Goal: Task Accomplishment & Management: Manage account settings

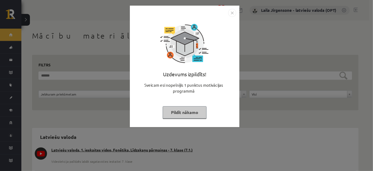
click at [169, 112] on button "Pildīt nākamo" at bounding box center [185, 112] width 44 height 12
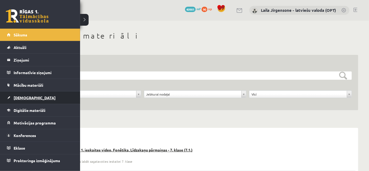
click at [16, 97] on span "[DEMOGRAPHIC_DATA]" at bounding box center [35, 97] width 42 height 5
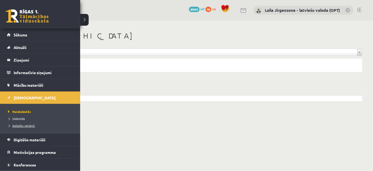
click at [19, 124] on span "Ieskaišu varianti" at bounding box center [21, 125] width 28 height 4
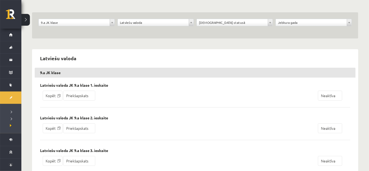
scroll to position [48, 0]
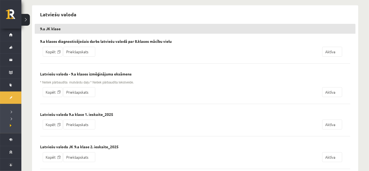
scroll to position [146, 0]
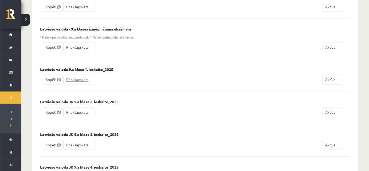
click at [82, 80] on link "Priekšapskats" at bounding box center [79, 80] width 32 height 10
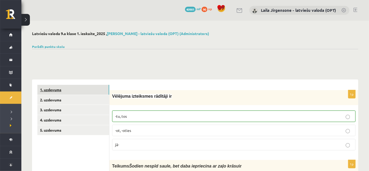
click at [73, 89] on link "1. uzdevums" at bounding box center [73, 90] width 72 height 10
click at [95, 99] on link "2. uzdevums" at bounding box center [73, 100] width 72 height 10
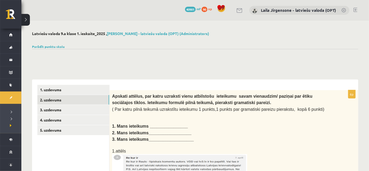
scroll to position [48, 0]
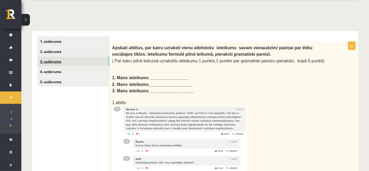
click at [83, 60] on link "3. uzdevums" at bounding box center [73, 61] width 72 height 10
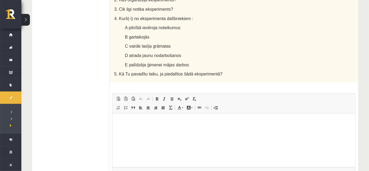
scroll to position [382, 0]
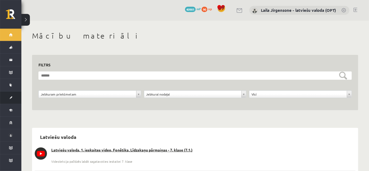
click at [13, 96] on link "[DEMOGRAPHIC_DATA]" at bounding box center [10, 97] width 21 height 12
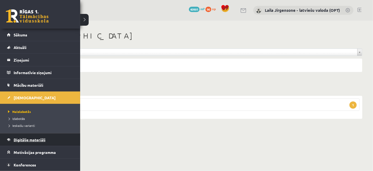
click at [26, 139] on span "Digitālie materiāli" at bounding box center [30, 139] width 32 height 5
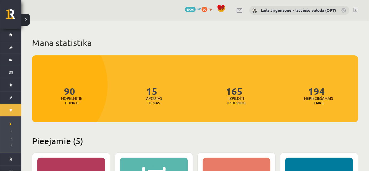
scroll to position [24, 0]
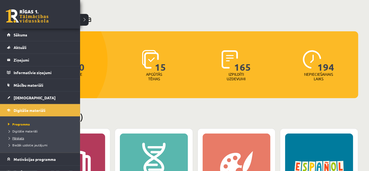
click at [20, 138] on span "Pārskats" at bounding box center [15, 138] width 17 height 4
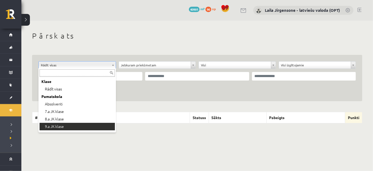
click at [85, 122] on th "Digitālais materiāls" at bounding box center [115, 117] width 149 height 11
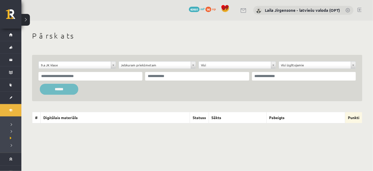
click at [70, 88] on input "******" at bounding box center [59, 89] width 38 height 11
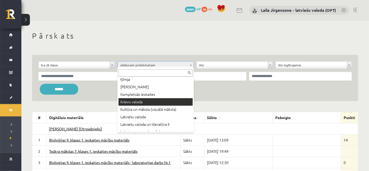
scroll to position [146, 0]
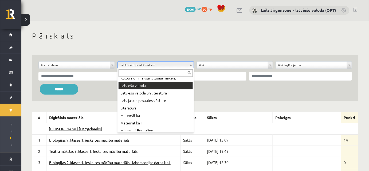
click at [154, 87] on div "**********" at bounding box center [195, 77] width 314 height 33
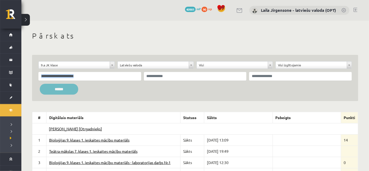
click at [55, 89] on input "******" at bounding box center [59, 89] width 38 height 11
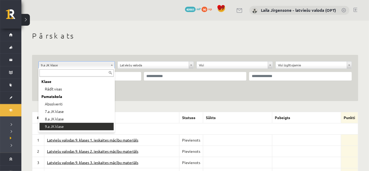
scroll to position [24, 0]
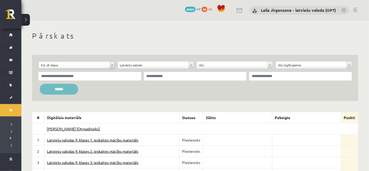
click at [52, 87] on input "******" at bounding box center [59, 89] width 38 height 11
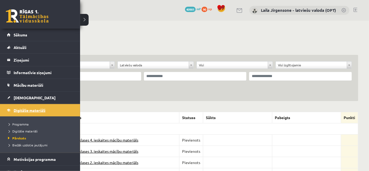
click at [28, 109] on span "Digitālie materiāli" at bounding box center [30, 110] width 32 height 5
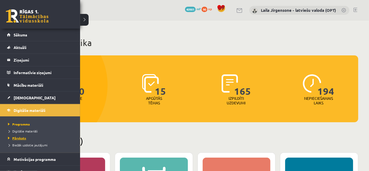
click at [19, 138] on span "Pārskats" at bounding box center [16, 138] width 19 height 4
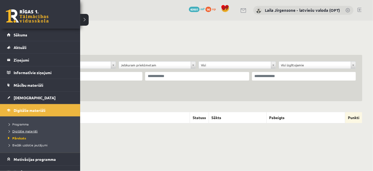
click at [23, 129] on span "Digitālie materiāli" at bounding box center [22, 131] width 31 height 4
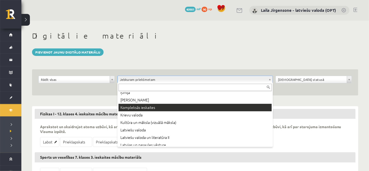
scroll to position [146, 0]
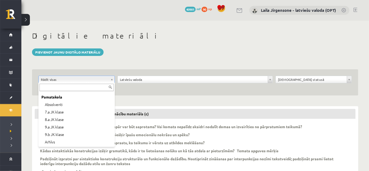
scroll to position [21, 0]
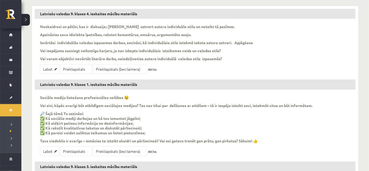
scroll to position [146, 0]
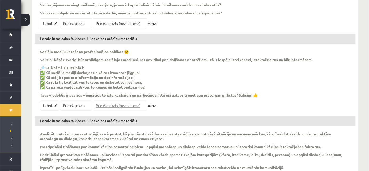
click at [132, 104] on link "Priekšapskats (bez taimera)" at bounding box center [120, 105] width 54 height 10
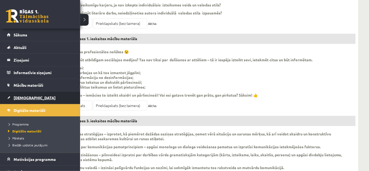
click at [20, 97] on span "[DEMOGRAPHIC_DATA]" at bounding box center [35, 97] width 42 height 5
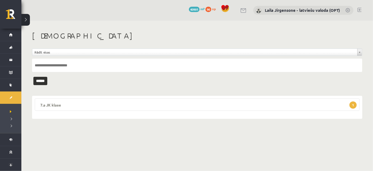
click at [156, 107] on legend "7.a JK klase 1" at bounding box center [197, 104] width 325 height 12
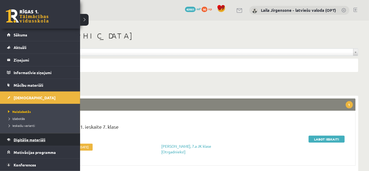
click at [21, 139] on span "Digitālie materiāli" at bounding box center [30, 139] width 32 height 5
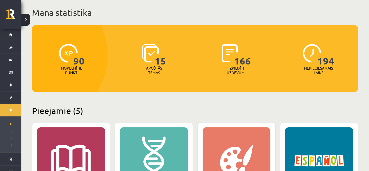
scroll to position [97, 0]
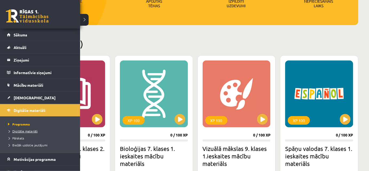
click at [22, 131] on span "Digitālie materiāli" at bounding box center [22, 131] width 31 height 4
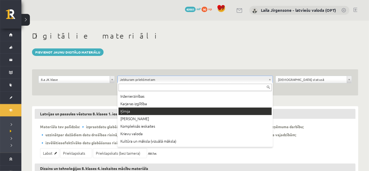
scroll to position [146, 0]
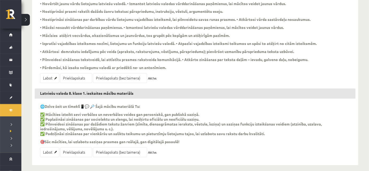
scroll to position [333, 0]
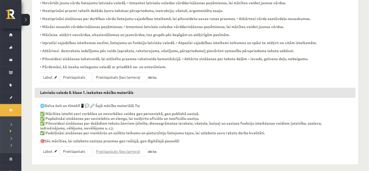
click at [133, 148] on link "Priekšapskats (bez taimera)" at bounding box center [120, 151] width 54 height 10
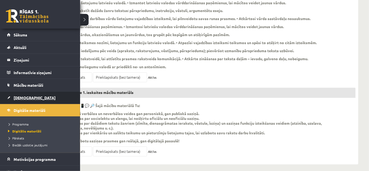
click at [25, 97] on span "[DEMOGRAPHIC_DATA]" at bounding box center [35, 97] width 42 height 5
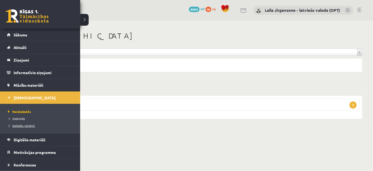
click at [19, 126] on span "Ieskaišu varianti" at bounding box center [21, 125] width 28 height 4
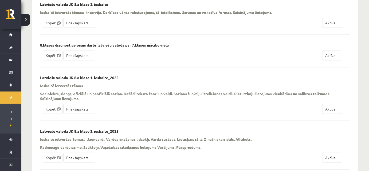
scroll to position [146, 0]
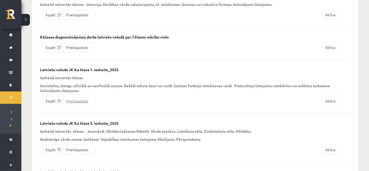
click at [83, 100] on link "Priekšapskats" at bounding box center [79, 101] width 32 height 10
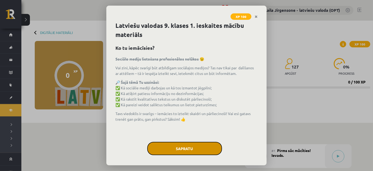
click at [186, 149] on button "Sapratu" at bounding box center [184, 148] width 75 height 13
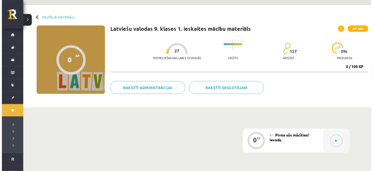
scroll to position [24, 0]
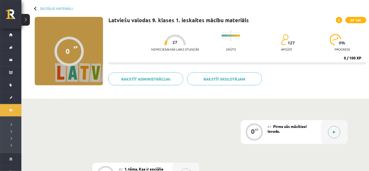
click at [332, 134] on button at bounding box center [334, 132] width 12 height 12
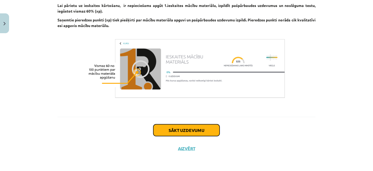
click at [206, 133] on button "Sākt uzdevumu" at bounding box center [186, 130] width 66 height 12
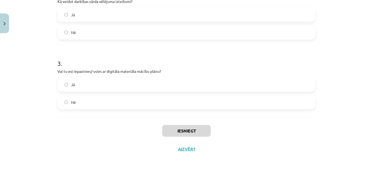
scroll to position [196, 0]
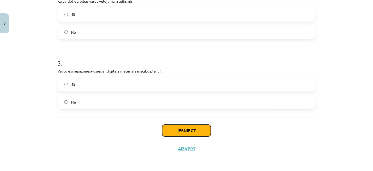
click at [184, 129] on button "Iesniegt" at bounding box center [186, 130] width 49 height 12
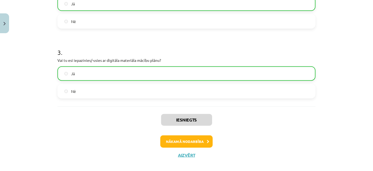
scroll to position [212, 0]
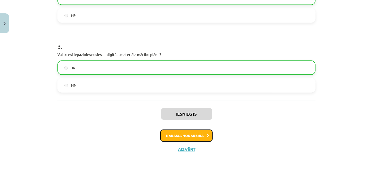
click at [197, 139] on button "Nākamā nodarbība" at bounding box center [186, 135] width 52 height 12
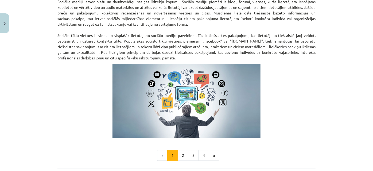
scroll to position [379, 0]
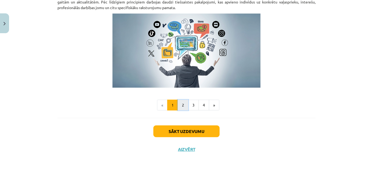
click at [182, 107] on button "2" at bounding box center [183, 105] width 11 height 11
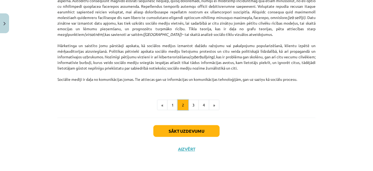
scroll to position [365, 0]
click at [190, 105] on button "3" at bounding box center [193, 105] width 11 height 11
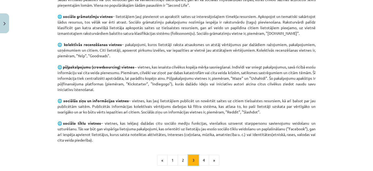
scroll to position [387, 0]
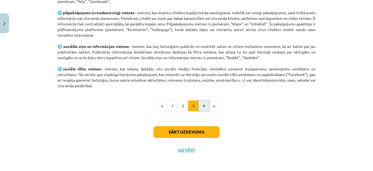
click at [199, 105] on button "4" at bounding box center [203, 105] width 11 height 11
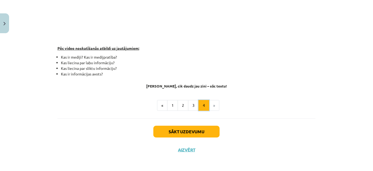
scroll to position [172, 0]
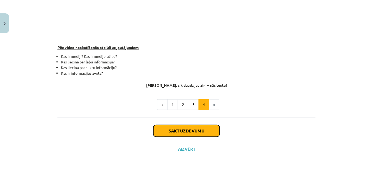
click at [190, 133] on button "Sākt uzdevumu" at bounding box center [186, 131] width 66 height 12
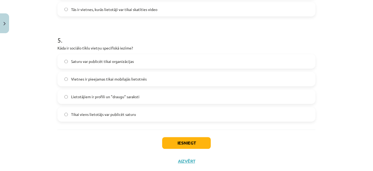
scroll to position [511, 0]
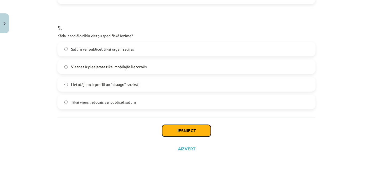
click at [188, 130] on button "Iesniegt" at bounding box center [186, 131] width 49 height 12
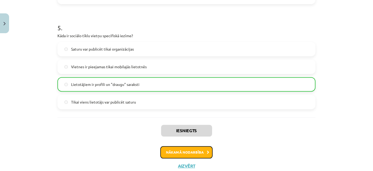
click at [184, 155] on button "Nākamā nodarbība" at bounding box center [186, 152] width 52 height 12
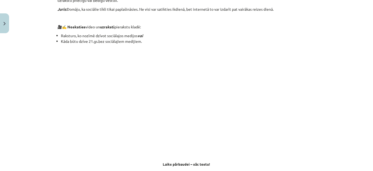
scroll to position [510, 0]
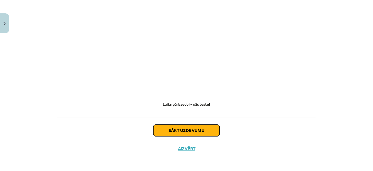
click at [189, 132] on button "Sākt uzdevumu" at bounding box center [186, 130] width 66 height 12
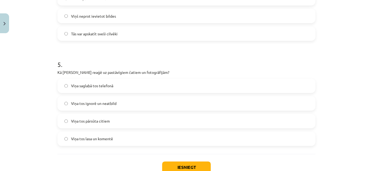
scroll to position [511, 0]
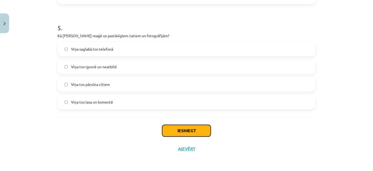
click at [191, 131] on button "Iesniegt" at bounding box center [186, 131] width 49 height 12
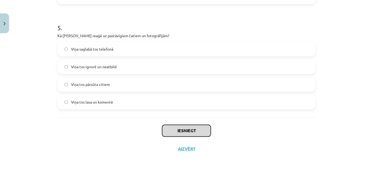
click at [191, 131] on button "Iesniegt" at bounding box center [186, 131] width 49 height 12
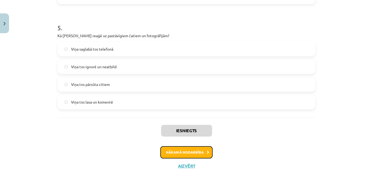
click at [200, 153] on button "Nākamā nodarbība" at bounding box center [186, 152] width 52 height 12
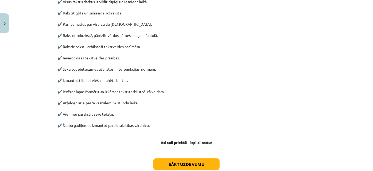
scroll to position [291, 0]
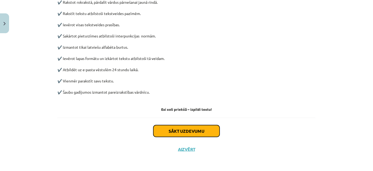
click at [192, 130] on button "Sākt uzdevumu" at bounding box center [186, 131] width 66 height 12
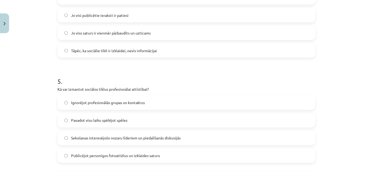
scroll to position [511, 0]
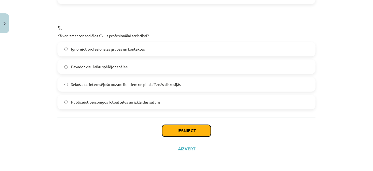
click at [194, 133] on button "Iesniegt" at bounding box center [186, 131] width 49 height 12
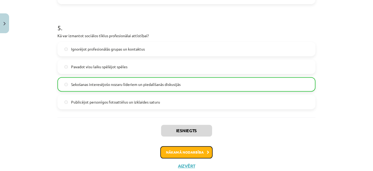
click at [203, 152] on button "Nākamā nodarbība" at bounding box center [186, 152] width 52 height 12
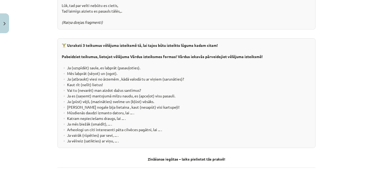
scroll to position [1014, 0]
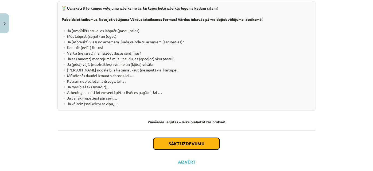
click at [197, 138] on button "Sākt uzdevumu" at bounding box center [186, 144] width 66 height 12
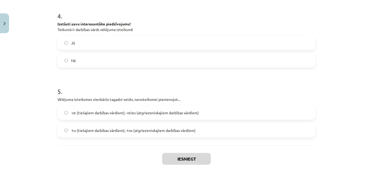
scroll to position [357, 0]
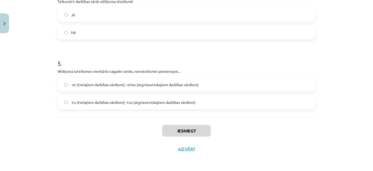
click at [62, 103] on label "-tu (tiešajiem darbības vārdiem); -tos (atgriezeniskajiem darbības vārdiem)" at bounding box center [186, 101] width 257 height 13
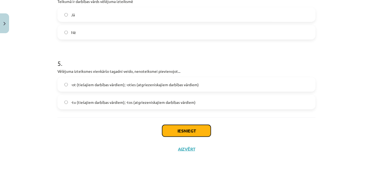
click at [192, 131] on button "Iesniegt" at bounding box center [186, 131] width 49 height 12
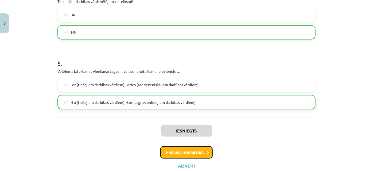
click at [182, 152] on button "Nākamā nodarbība" at bounding box center [186, 152] width 52 height 12
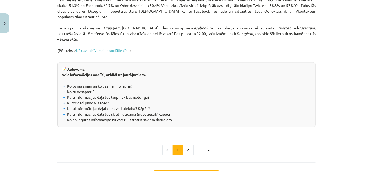
scroll to position [620, 0]
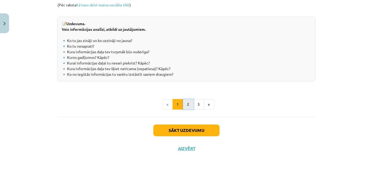
click at [187, 108] on button "2" at bounding box center [188, 104] width 11 height 11
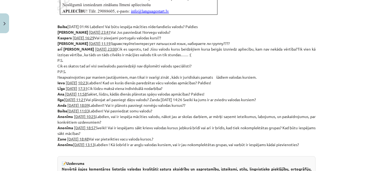
scroll to position [290, 0]
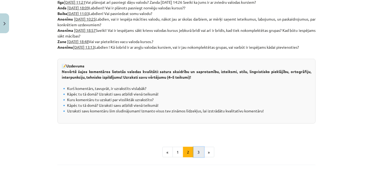
click at [198, 152] on button "3" at bounding box center [198, 152] width 11 height 11
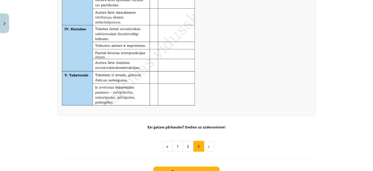
scroll to position [383, 0]
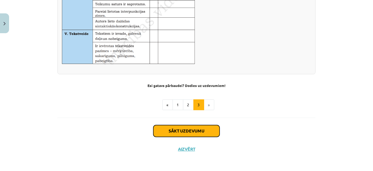
click at [184, 130] on button "Sākt uzdevumu" at bounding box center [186, 131] width 66 height 12
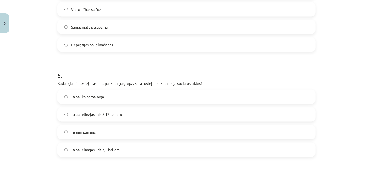
scroll to position [511, 0]
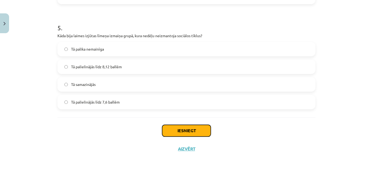
click at [192, 132] on button "Iesniegt" at bounding box center [186, 131] width 49 height 12
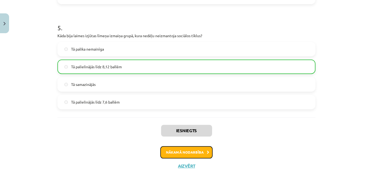
click at [197, 151] on button "Nākamā nodarbība" at bounding box center [186, 152] width 52 height 12
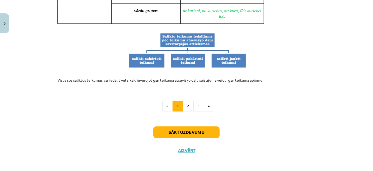
scroll to position [543, 0]
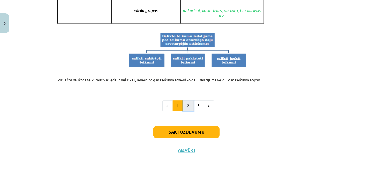
click at [187, 104] on button "2" at bounding box center [188, 105] width 11 height 11
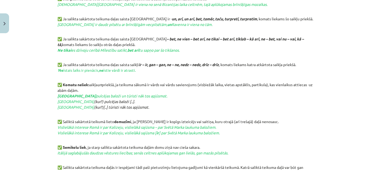
scroll to position [290, 0]
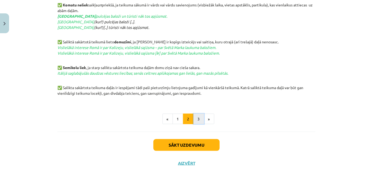
click at [196, 119] on button "3" at bounding box center [198, 119] width 11 height 11
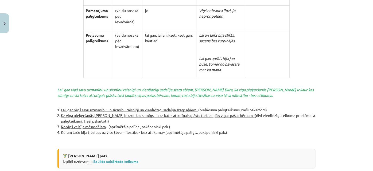
scroll to position [1188, 0]
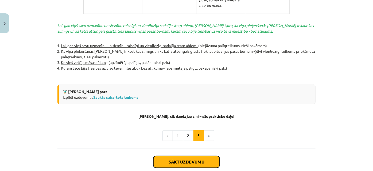
click at [189, 156] on button "Sākt uzdevumu" at bounding box center [186, 162] width 66 height 12
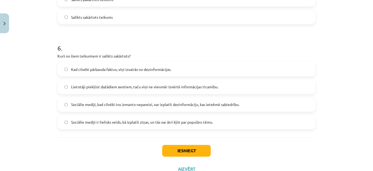
scroll to position [457, 0]
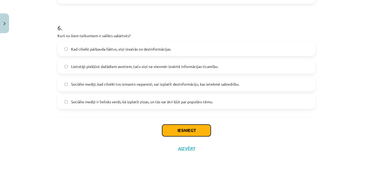
click at [200, 130] on button "Iesniegt" at bounding box center [186, 130] width 49 height 12
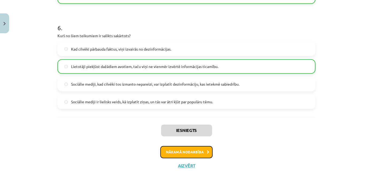
click at [193, 153] on button "Nākamā nodarbība" at bounding box center [186, 152] width 52 height 12
click at [193, 153] on div "Iesniegts Nākamā nodarbība Aizvērt" at bounding box center [186, 144] width 258 height 54
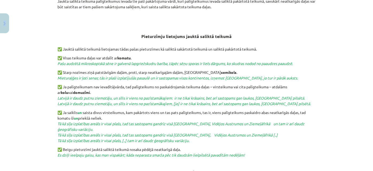
scroll to position [234, 0]
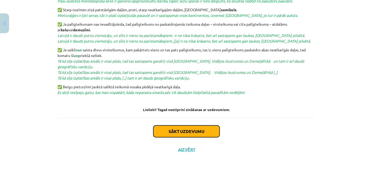
click at [196, 129] on button "Sākt uzdevumu" at bounding box center [186, 131] width 66 height 12
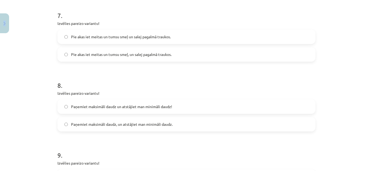
scroll to position [664, 0]
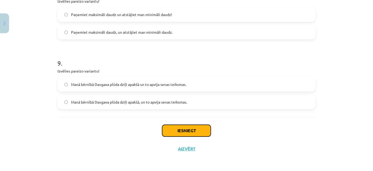
click at [196, 133] on button "Iesniegt" at bounding box center [186, 130] width 49 height 12
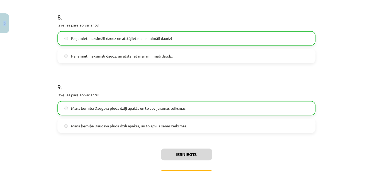
scroll to position [680, 0]
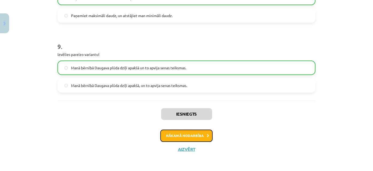
click at [197, 136] on button "Nākamā nodarbība" at bounding box center [186, 135] width 52 height 12
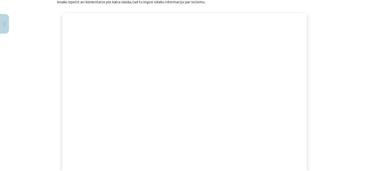
scroll to position [430, 0]
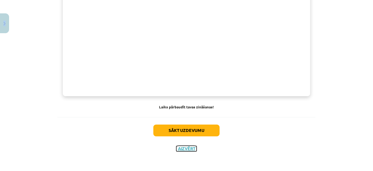
click at [183, 148] on button "Aizvērt" at bounding box center [186, 148] width 20 height 5
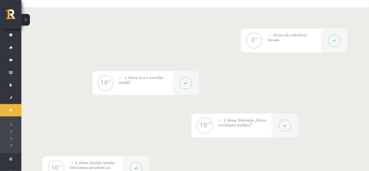
scroll to position [0, 0]
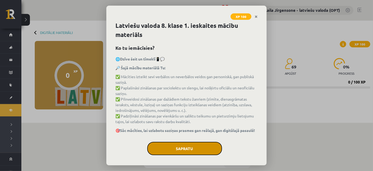
click at [184, 149] on button "Sapratu" at bounding box center [184, 148] width 75 height 13
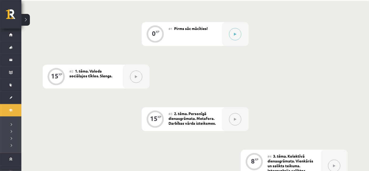
scroll to position [121, 0]
click at [57, 78] on div "15" at bounding box center [54, 76] width 7 height 5
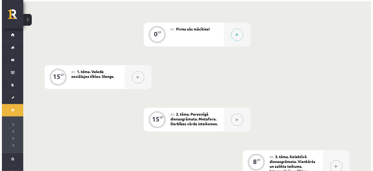
scroll to position [73, 0]
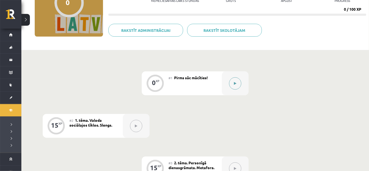
click at [236, 83] on icon at bounding box center [235, 83] width 2 height 3
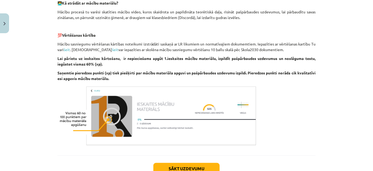
scroll to position [427, 0]
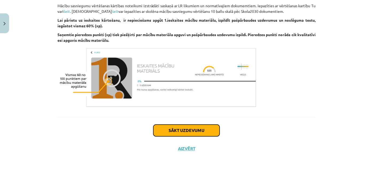
click at [202, 131] on button "Sākt uzdevumu" at bounding box center [186, 130] width 66 height 12
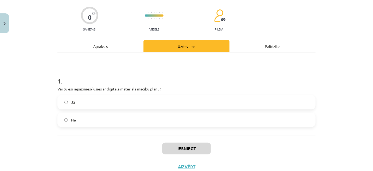
scroll to position [56, 0]
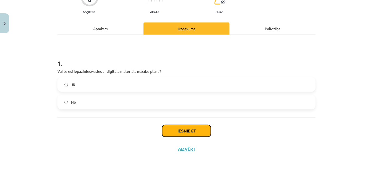
click at [184, 130] on button "Iesniegt" at bounding box center [186, 131] width 49 height 12
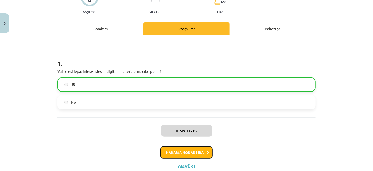
click at [189, 152] on button "Nākamā nodarbība" at bounding box center [186, 152] width 52 height 12
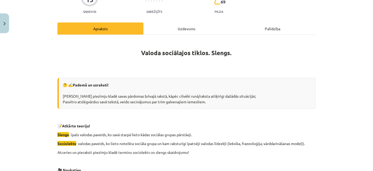
click at [189, 152] on p "Atceries un pieraksti piezīmju kladē terminu sociolekts un slengs skaidrojumu!" at bounding box center [186, 152] width 258 height 6
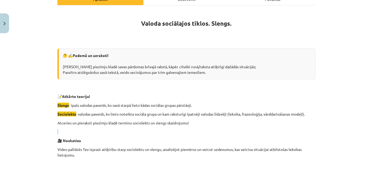
scroll to position [86, 0]
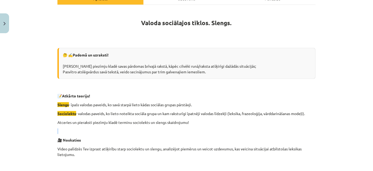
drag, startPoint x: 56, startPoint y: 103, endPoint x: 304, endPoint y: 112, distance: 248.0
copy div "Slengs - īpašs valodas paveids, ko savā starpā lieto kādas sociālas grupas pārs…"
click at [182, 113] on p "Sociolekts - valodas paveids, ko lieto noteikta sociāla grupa un kam raksturīgi…" at bounding box center [186, 114] width 258 height 6
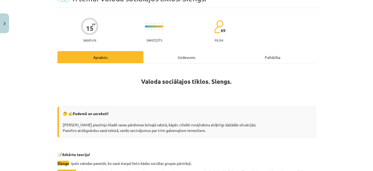
scroll to position [0, 0]
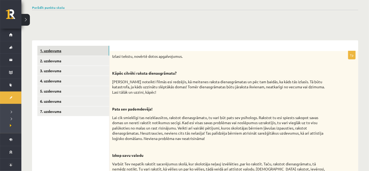
scroll to position [6, 0]
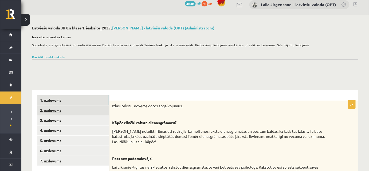
click at [91, 113] on link "2. uzdevums" at bounding box center [73, 110] width 72 height 10
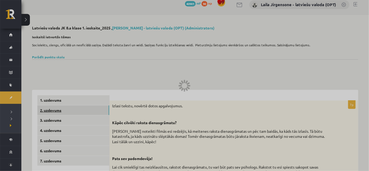
click at [91, 113] on div at bounding box center [184, 85] width 369 height 171
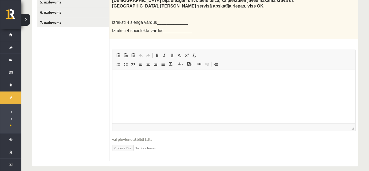
scroll to position [71, 0]
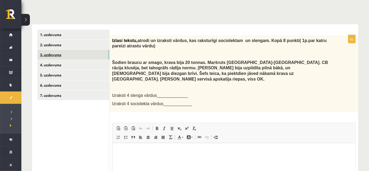
click at [94, 54] on link "3. uzdevums" at bounding box center [73, 55] width 72 height 10
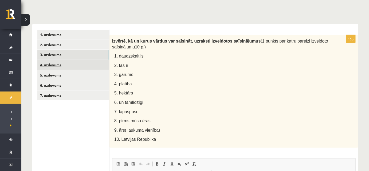
scroll to position [0, 0]
click at [96, 56] on link "3. uzdevums" at bounding box center [73, 55] width 72 height 10
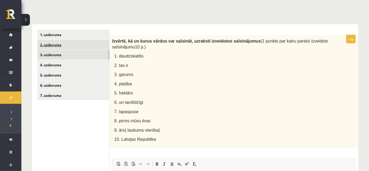
click at [88, 45] on link "2. uzdevums" at bounding box center [73, 45] width 72 height 10
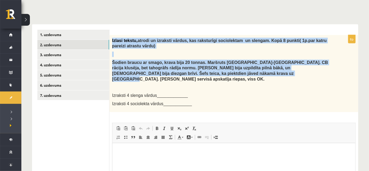
drag, startPoint x: 112, startPoint y: 39, endPoint x: 234, endPoint y: 75, distance: 127.8
click at [234, 75] on div "Izlasi tekstu, atrodi un izraksti vārdus, kas raksturīgi sociolektam un slengam…" at bounding box center [234, 73] width 249 height 77
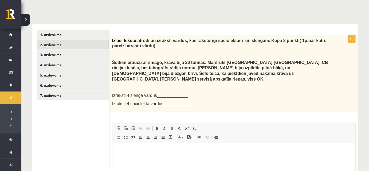
click at [209, 84] on div "Izlasi tekstu, atrodi un izraksti vārdus, kas raksturīgi sociolektam un slengam…" at bounding box center [234, 73] width 249 height 77
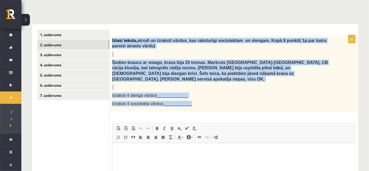
drag, startPoint x: 112, startPoint y: 38, endPoint x: 201, endPoint y: 96, distance: 106.5
click at [201, 96] on div "Izlasi tekstu, atrodi un izraksti vārdus, kas raksturīgi sociolektam un slengam…" at bounding box center [234, 73] width 249 height 77
copy div "Izlasi tekstu, atrodi un izraksti vārdus, kas raksturīgi sociolektam un slengam…"
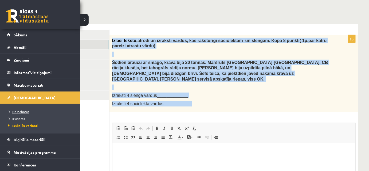
click at [19, 111] on span "Neizlabotās" at bounding box center [18, 111] width 22 height 4
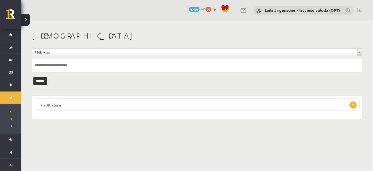
click at [89, 107] on legend "7.a JK klase 1" at bounding box center [197, 104] width 325 height 12
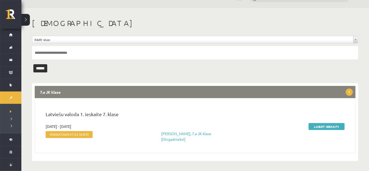
scroll to position [13, 0]
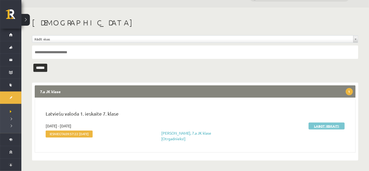
click at [320, 125] on link "Labot ieskaiti" at bounding box center [327, 125] width 36 height 7
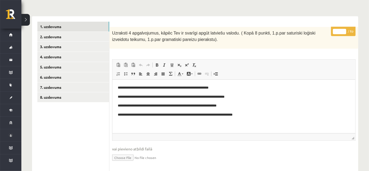
scroll to position [56, 0]
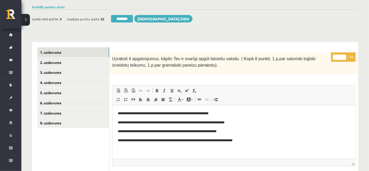
click at [343, 56] on input "*" at bounding box center [339, 56] width 13 height 5
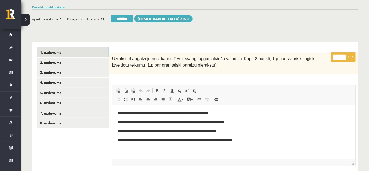
click at [343, 56] on input "*" at bounding box center [339, 56] width 13 height 5
type input "*"
click at [343, 56] on input "*" at bounding box center [339, 56] width 13 height 5
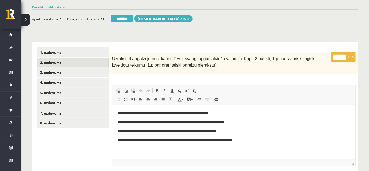
click at [95, 64] on link "2. uzdevums" at bounding box center [73, 62] width 72 height 10
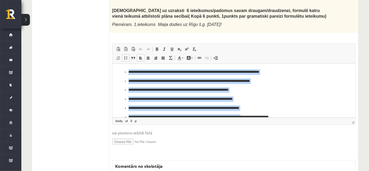
scroll to position [8, 0]
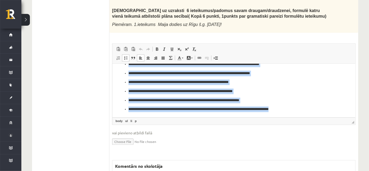
drag, startPoint x: 124, startPoint y: 71, endPoint x: 311, endPoint y: 128, distance: 195.2
click at [311, 117] on html "**********" at bounding box center [233, 86] width 243 height 61
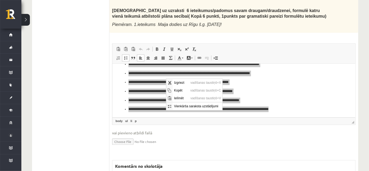
scroll to position [0, 0]
click at [176, 90] on span "Kopēt" at bounding box center [181, 90] width 16 height 8
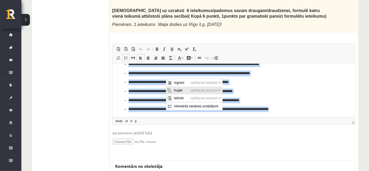
copy ul "**********"
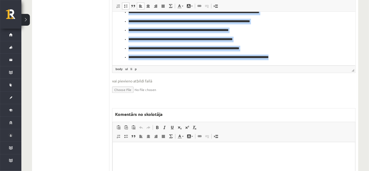
scroll to position [380, 0]
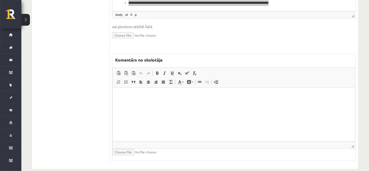
click at [161, 96] on p "Bagātinātā teksta redaktors, wiswyg-editor-47024750921200-1757058317-986" at bounding box center [234, 96] width 232 height 6
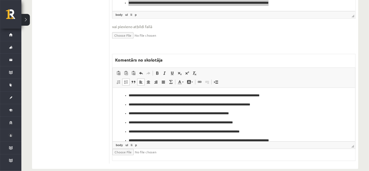
scroll to position [0, 0]
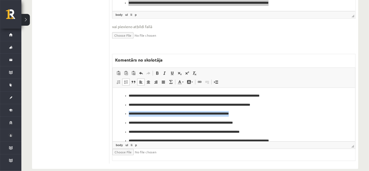
drag, startPoint x: 128, startPoint y: 113, endPoint x: 250, endPoint y: 114, distance: 122.1
click at [250, 114] on ul "**********" at bounding box center [234, 118] width 232 height 50
click at [254, 113] on p "**********" at bounding box center [231, 114] width 207 height 6
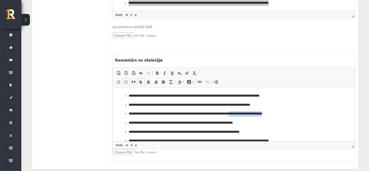
drag, startPoint x: 242, startPoint y: 113, endPoint x: 201, endPoint y: 93, distance: 45.8
click at [305, 115] on p "**********" at bounding box center [231, 114] width 207 height 6
click at [183, 78] on link "Teksta krāsa" at bounding box center [180, 81] width 9 height 7
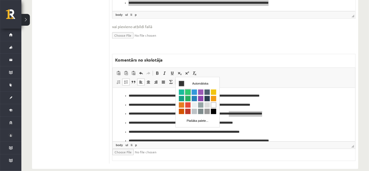
click at [188, 91] on span "Krāsa" at bounding box center [187, 91] width 5 height 5
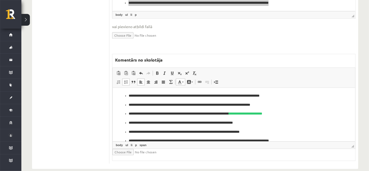
click at [288, 136] on ul "**********" at bounding box center [234, 118] width 232 height 50
click at [262, 113] on span "**********" at bounding box center [245, 112] width 33 height 3
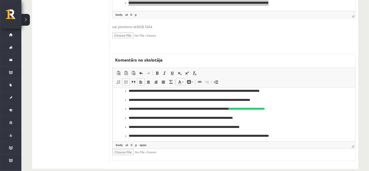
scroll to position [8, 0]
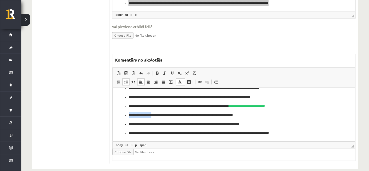
drag, startPoint x: 128, startPoint y: 114, endPoint x: 156, endPoint y: 114, distance: 28.3
click at [156, 114] on ul "**********" at bounding box center [234, 110] width 232 height 50
click at [182, 78] on link "Teksta krāsa" at bounding box center [180, 81] width 9 height 7
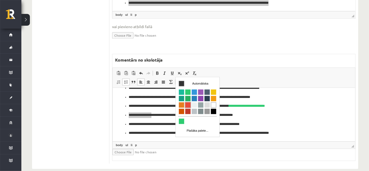
click at [187, 102] on span "Krāsa" at bounding box center [187, 104] width 5 height 5
click at [187, 110] on ul "**********" at bounding box center [234, 110] width 232 height 50
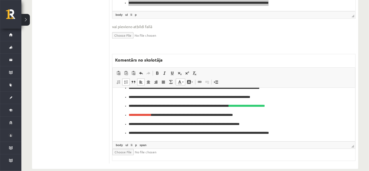
click at [251, 118] on ul "**********" at bounding box center [234, 110] width 232 height 50
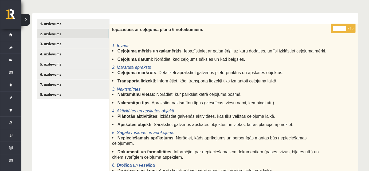
scroll to position [41, 0]
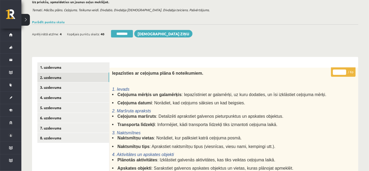
click at [344, 71] on input "*" at bounding box center [339, 71] width 13 height 5
type input "*"
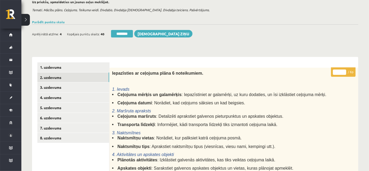
click at [344, 71] on input "*" at bounding box center [339, 71] width 13 height 5
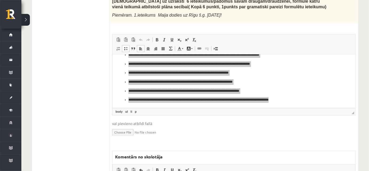
scroll to position [380, 0]
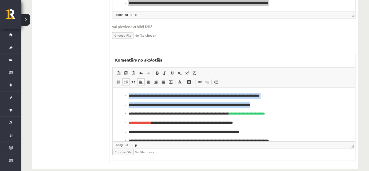
drag, startPoint x: 127, startPoint y: 94, endPoint x: 278, endPoint y: 107, distance: 152.0
click at [278, 107] on ul "**********" at bounding box center [234, 118] width 232 height 50
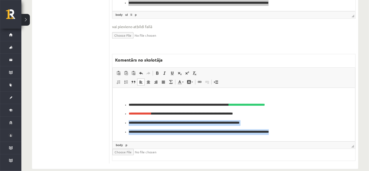
drag, startPoint x: 123, startPoint y: 121, endPoint x: 323, endPoint y: 138, distance: 200.8
click at [323, 138] on html "**********" at bounding box center [233, 113] width 243 height 52
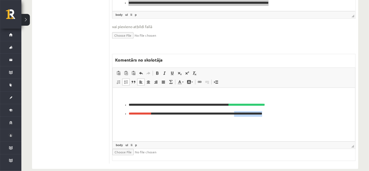
drag, startPoint x: 253, startPoint y: 113, endPoint x: 293, endPoint y: 114, distance: 40.4
click at [293, 114] on p "**********" at bounding box center [233, 114] width 211 height 6
click at [181, 78] on link "Teksta krāsa" at bounding box center [180, 81] width 9 height 7
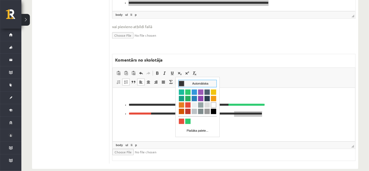
click at [181, 78] on link "Teksta krāsa" at bounding box center [180, 81] width 9 height 7
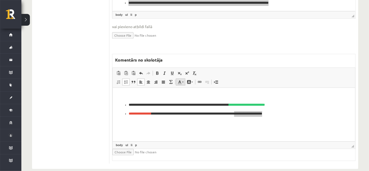
click at [181, 78] on link "Teksta krāsa" at bounding box center [180, 81] width 9 height 7
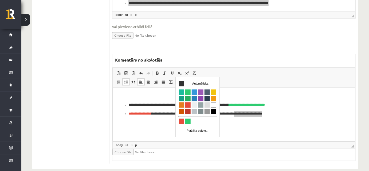
click at [186, 104] on span "Krāsa" at bounding box center [187, 104] width 5 height 5
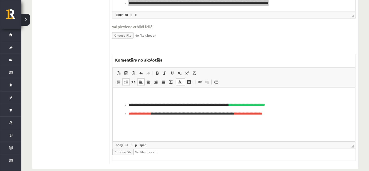
click at [241, 141] on span "◢ Elementa ceļš body ul li p span" at bounding box center [234, 144] width 243 height 7
click at [237, 122] on html "**********" at bounding box center [233, 104] width 243 height 34
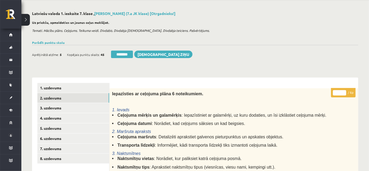
scroll to position [0, 0]
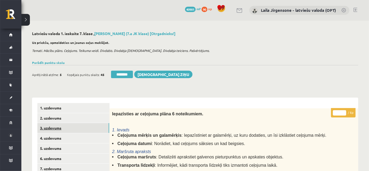
click at [79, 130] on link "3. uzdevums" at bounding box center [73, 128] width 72 height 10
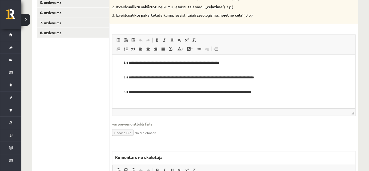
scroll to position [121, 0]
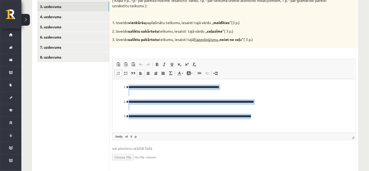
drag, startPoint x: 126, startPoint y: 86, endPoint x: 280, endPoint y: 123, distance: 158.7
click at [280, 123] on html "**********" at bounding box center [233, 101] width 243 height 45
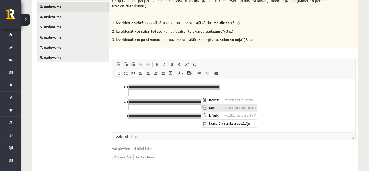
click at [215, 107] on span "Kopēt" at bounding box center [216, 107] width 16 height 8
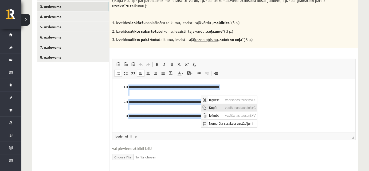
copy ol "**********"
click at [215, 107] on p "**********" at bounding box center [233, 104] width 211 height 11
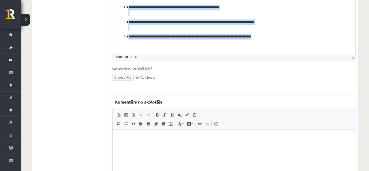
scroll to position [251, 0]
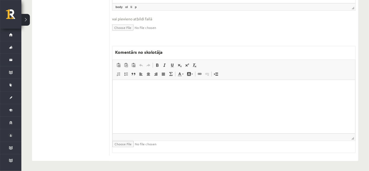
click at [171, 96] on html at bounding box center [233, 88] width 243 height 16
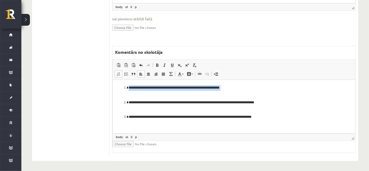
drag, startPoint x: 122, startPoint y: 88, endPoint x: 244, endPoint y: 91, distance: 122.6
click at [244, 91] on ol "**********" at bounding box center [234, 102] width 232 height 35
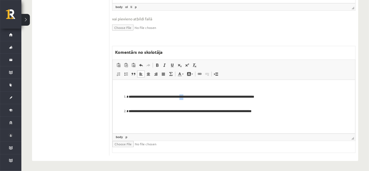
drag, startPoint x: 187, startPoint y: 96, endPoint x: 192, endPoint y: 96, distance: 4.8
click at [192, 96] on p "**********" at bounding box center [233, 99] width 211 height 11
click at [183, 75] on link "Teksta krāsa" at bounding box center [180, 74] width 9 height 7
click at [180, 73] on span at bounding box center [180, 74] width 4 height 4
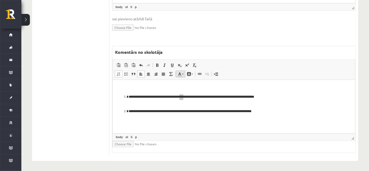
click at [180, 73] on span at bounding box center [180, 74] width 4 height 4
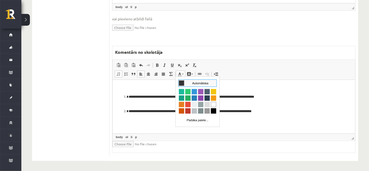
click at [180, 73] on span at bounding box center [180, 74] width 4 height 4
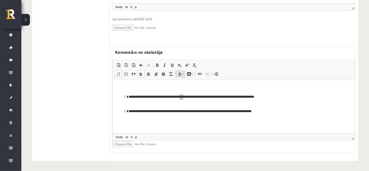
click at [180, 73] on span at bounding box center [180, 74] width 4 height 4
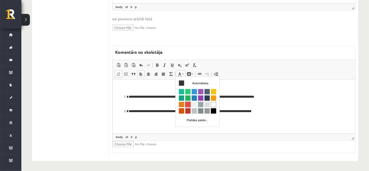
click at [186, 102] on span "Krāsa" at bounding box center [187, 104] width 5 height 5
click at [186, 102] on p "**********" at bounding box center [233, 99] width 211 height 11
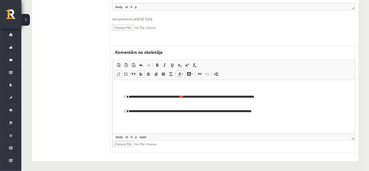
click at [282, 95] on p "**********" at bounding box center [233, 99] width 211 height 11
drag, startPoint x: 275, startPoint y: 96, endPoint x: 341, endPoint y: 157, distance: 90.0
click at [308, 97] on p "**********" at bounding box center [233, 99] width 211 height 11
click at [182, 74] on link "Teksta krāsa" at bounding box center [180, 74] width 9 height 7
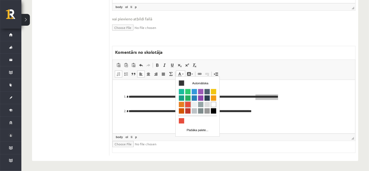
click at [187, 104] on span "Krāsa" at bounding box center [187, 104] width 5 height 5
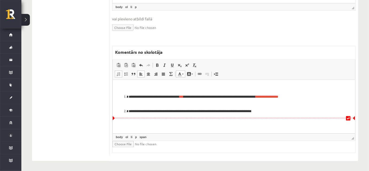
click at [213, 119] on html "**********" at bounding box center [233, 100] width 243 height 40
drag, startPoint x: 179, startPoint y: 111, endPoint x: 216, endPoint y: 112, distance: 36.9
click at [216, 112] on p "**********" at bounding box center [233, 111] width 211 height 6
click at [180, 73] on span at bounding box center [180, 74] width 4 height 4
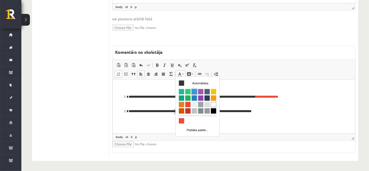
click at [194, 91] on span "Krāsa" at bounding box center [194, 91] width 5 height 5
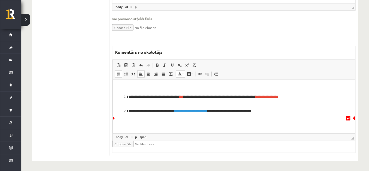
click at [286, 110] on p "**********" at bounding box center [233, 111] width 211 height 6
click at [280, 112] on p "**********" at bounding box center [233, 111] width 211 height 6
drag, startPoint x: 271, startPoint y: 111, endPoint x: 305, endPoint y: 111, distance: 34.2
click at [305, 111] on p "**********" at bounding box center [233, 111] width 211 height 6
click at [180, 75] on span at bounding box center [180, 74] width 4 height 4
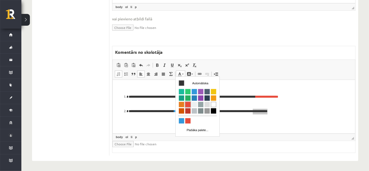
click at [187, 104] on span "Krāsa" at bounding box center [187, 104] width 5 height 5
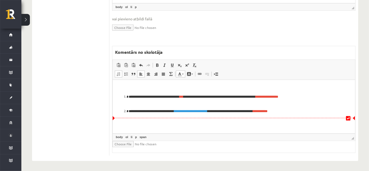
click at [315, 110] on p "**********" at bounding box center [233, 111] width 211 height 6
click at [314, 101] on p "**********" at bounding box center [233, 99] width 211 height 11
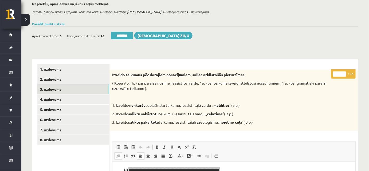
scroll to position [8, 0]
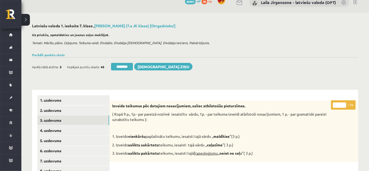
click at [344, 104] on input "*" at bounding box center [339, 104] width 13 height 5
type input "*"
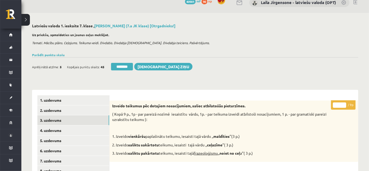
click at [344, 106] on input "*" at bounding box center [339, 104] width 13 height 5
click at [310, 138] on p "1. Izveido vienkāršu paplašinātu teikumu, iesaisti tajā vārdu ,, maldīties ’’(3…" at bounding box center [220, 136] width 217 height 5
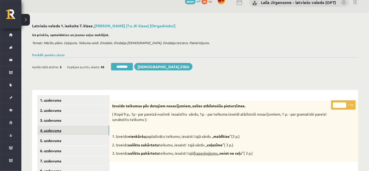
click at [92, 130] on link "4. uzdevums" at bounding box center [73, 130] width 72 height 10
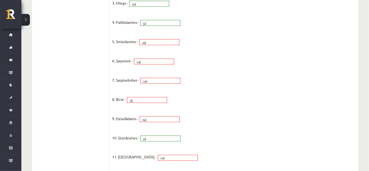
scroll to position [77, 0]
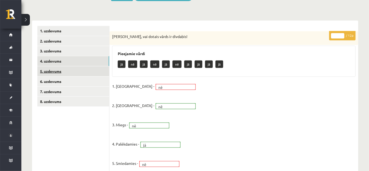
click at [85, 71] on link "5. uzdevums" at bounding box center [73, 71] width 72 height 10
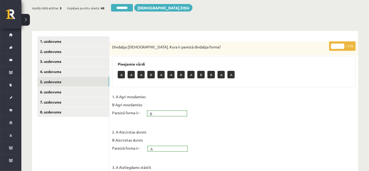
scroll to position [66, 0]
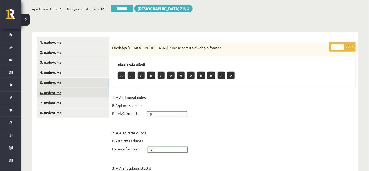
click at [84, 91] on link "6. uzdevums" at bounding box center [73, 93] width 72 height 10
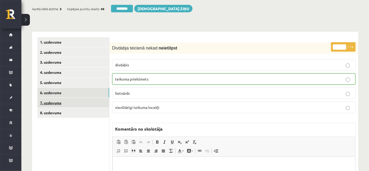
scroll to position [0, 0]
click at [92, 105] on link "7. uzdevums" at bounding box center [73, 103] width 72 height 10
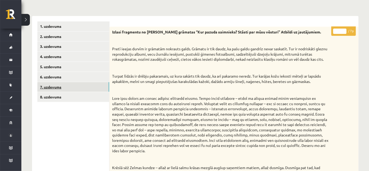
scroll to position [90, 0]
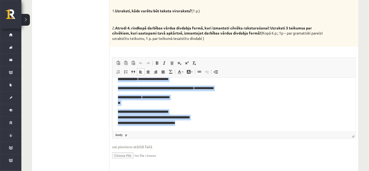
drag, startPoint x: 117, startPoint y: 83, endPoint x: 204, endPoint y: 138, distance: 103.2
click at [204, 131] on html "**********" at bounding box center [233, 61] width 243 height 140
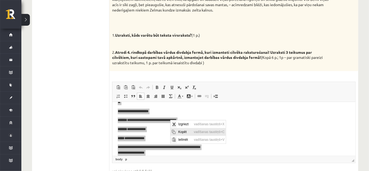
click at [184, 132] on span "Kopēt" at bounding box center [184, 132] width 15 height 8
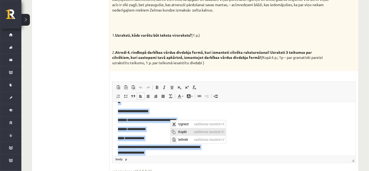
copy body "**********"
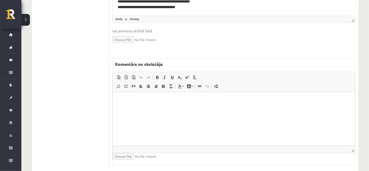
click at [205, 108] on html at bounding box center [233, 100] width 243 height 16
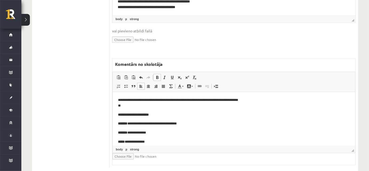
click at [273, 100] on p "**********" at bounding box center [232, 102] width 229 height 11
drag, startPoint x: 255, startPoint y: 100, endPoint x: 300, endPoint y: 103, distance: 45.0
click at [300, 103] on p "**********" at bounding box center [232, 102] width 229 height 11
drag, startPoint x: 253, startPoint y: 119, endPoint x: 258, endPoint y: 115, distance: 6.2
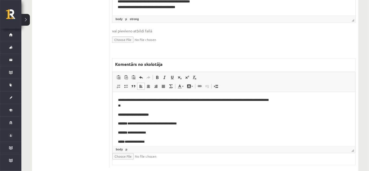
click at [253, 119] on body "**********" at bounding box center [234, 161] width 232 height 129
click at [255, 100] on p "**********" at bounding box center [232, 102] width 229 height 11
drag, startPoint x: 260, startPoint y: 101, endPoint x: 288, endPoint y: 99, distance: 27.8
click at [288, 99] on p "**********" at bounding box center [232, 102] width 229 height 11
click at [178, 84] on span at bounding box center [180, 86] width 4 height 4
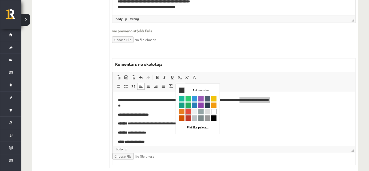
drag, startPoint x: 189, startPoint y: 111, endPoint x: 276, endPoint y: 112, distance: 86.8
click at [189, 111] on span "Krāsa" at bounding box center [187, 110] width 5 height 5
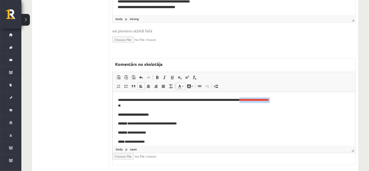
click at [213, 121] on p "**********" at bounding box center [232, 124] width 229 height 6
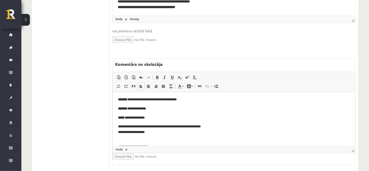
scroll to position [0, 0]
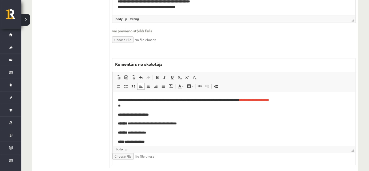
click at [165, 114] on p "**********" at bounding box center [234, 115] width 232 height 6
click at [176, 114] on strong "**********" at bounding box center [150, 114] width 64 height 3
drag, startPoint x: 164, startPoint y: 113, endPoint x: 223, endPoint y: 114, distance: 58.8
click at [223, 114] on p "**********" at bounding box center [234, 115] width 232 height 6
click at [157, 75] on span at bounding box center [157, 77] width 4 height 4
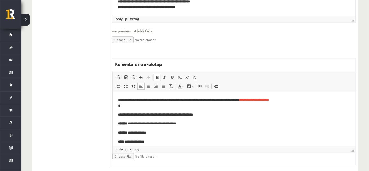
click at [157, 75] on span at bounding box center [157, 77] width 4 height 4
drag, startPoint x: 157, startPoint y: 73, endPoint x: 170, endPoint y: 81, distance: 15.3
click at [159, 74] on link "Treknraksts Klaviatūras saīsne vadīšanas taustiņš+B" at bounding box center [157, 77] width 7 height 7
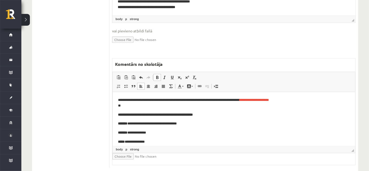
click at [228, 114] on p "**********" at bounding box center [234, 115] width 232 height 6
drag, startPoint x: 214, startPoint y: 114, endPoint x: 195, endPoint y: 116, distance: 19.1
click at [201, 115] on p "**********" at bounding box center [234, 115] width 232 height 6
drag, startPoint x: 195, startPoint y: 116, endPoint x: 168, endPoint y: 117, distance: 27.0
click at [168, 117] on p "**********" at bounding box center [234, 115] width 232 height 6
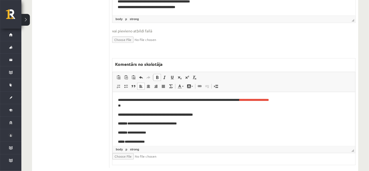
click at [220, 114] on p "**********" at bounding box center [234, 115] width 232 height 6
drag, startPoint x: 217, startPoint y: 114, endPoint x: 163, endPoint y: 114, distance: 54.0
click at [163, 114] on p "**********" at bounding box center [234, 115] width 232 height 6
click at [179, 84] on span at bounding box center [180, 86] width 4 height 4
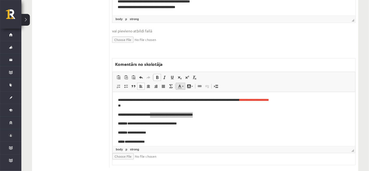
click at [180, 84] on span at bounding box center [180, 86] width 4 height 4
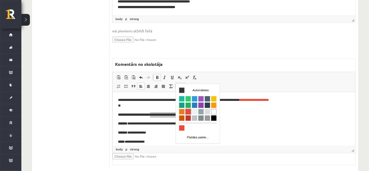
click at [187, 110] on span "Krāsa" at bounding box center [187, 110] width 5 height 5
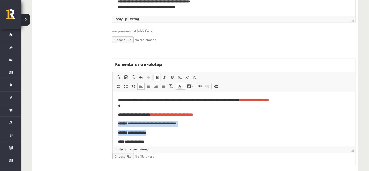
drag, startPoint x: 118, startPoint y: 124, endPoint x: 158, endPoint y: 131, distance: 41.1
click at [158, 131] on body "**********" at bounding box center [234, 161] width 232 height 129
click at [181, 84] on span at bounding box center [180, 86] width 4 height 4
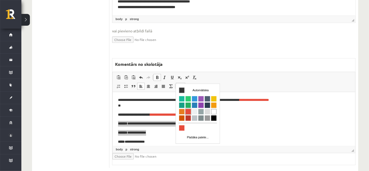
click at [186, 111] on span "Krāsa" at bounding box center [187, 110] width 5 height 5
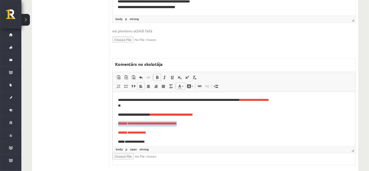
click at [219, 124] on p "**********" at bounding box center [232, 124] width 229 height 6
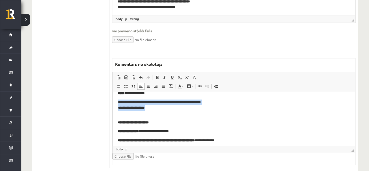
drag, startPoint x: 116, startPoint y: 100, endPoint x: 158, endPoint y: 106, distance: 42.6
click at [158, 106] on html "**********" at bounding box center [233, 114] width 243 height 140
click at [182, 83] on link "Teksta krāsa" at bounding box center [180, 86] width 9 height 7
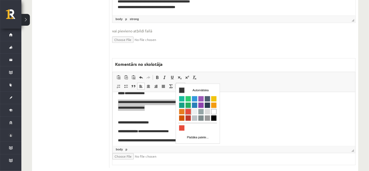
drag, startPoint x: 186, startPoint y: 110, endPoint x: 264, endPoint y: 108, distance: 78.3
click at [186, 110] on span "Krāsa" at bounding box center [187, 110] width 5 height 5
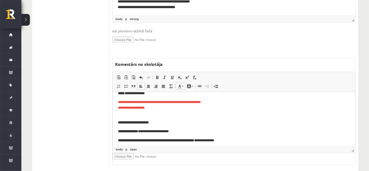
scroll to position [86, 0]
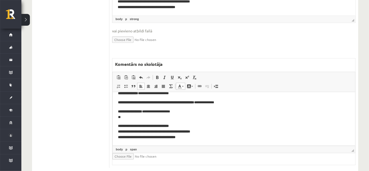
click at [231, 124] on p "**********" at bounding box center [234, 131] width 232 height 17
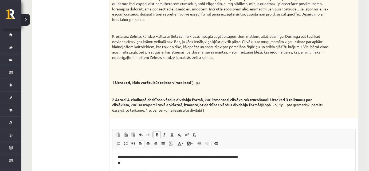
scroll to position [91, 0]
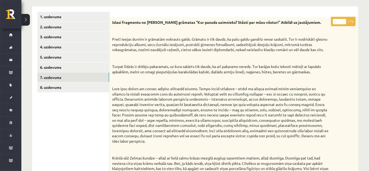
click at [343, 21] on input "*" at bounding box center [339, 21] width 13 height 5
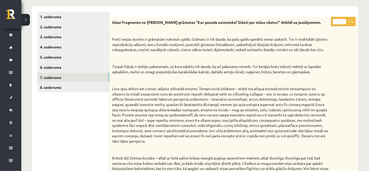
click at [343, 21] on input "*" at bounding box center [339, 21] width 13 height 5
type input "*"
click at [343, 21] on input "*" at bounding box center [339, 21] width 13 height 5
click at [89, 86] on link "8. uzdevums" at bounding box center [73, 87] width 72 height 10
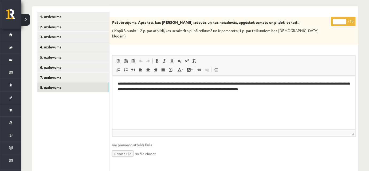
scroll to position [0, 0]
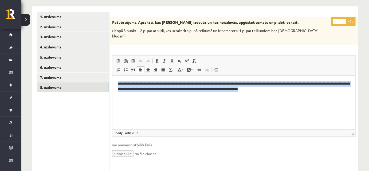
drag, startPoint x: 119, startPoint y: 83, endPoint x: 318, endPoint y: 97, distance: 199.3
click at [318, 97] on html "**********" at bounding box center [233, 86] width 243 height 22
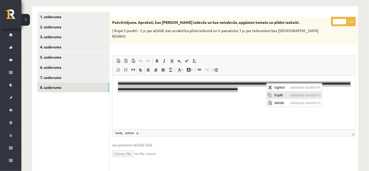
click at [275, 96] on span "Kopēt" at bounding box center [280, 95] width 15 height 8
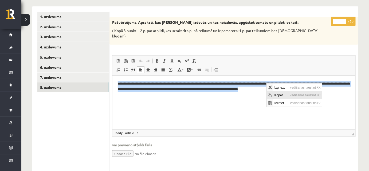
copy p "**********"
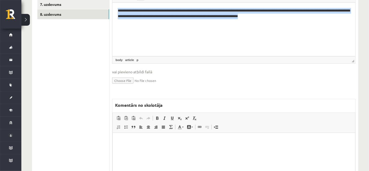
scroll to position [212, 0]
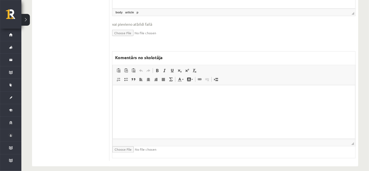
click at [191, 101] on html at bounding box center [233, 93] width 243 height 16
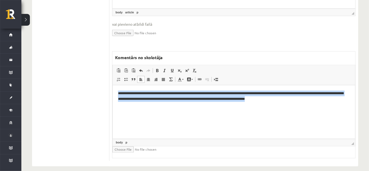
drag, startPoint x: 117, startPoint y: 91, endPoint x: 302, endPoint y: 105, distance: 185.4
click at [302, 105] on html "**********" at bounding box center [233, 96] width 243 height 22
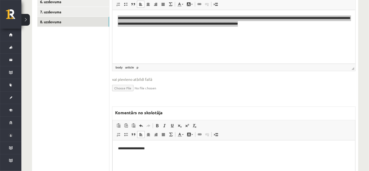
scroll to position [90, 0]
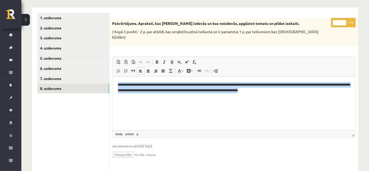
click at [267, 98] on html "**********" at bounding box center [233, 87] width 243 height 22
click at [310, 98] on html "**********" at bounding box center [233, 87] width 243 height 22
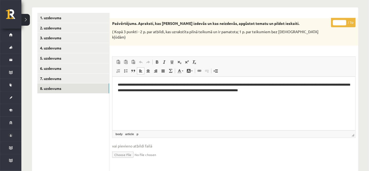
click at [345, 20] on input "*" at bounding box center [339, 22] width 13 height 5
click at [344, 21] on input "*" at bounding box center [339, 22] width 13 height 5
click at [281, 97] on html "**********" at bounding box center [233, 87] width 243 height 22
type input "*"
click at [344, 21] on input "*" at bounding box center [339, 22] width 13 height 5
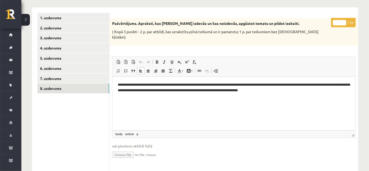
click at [287, 98] on html "**********" at bounding box center [233, 87] width 243 height 22
click at [92, 79] on link "7. uzdevums" at bounding box center [73, 78] width 72 height 10
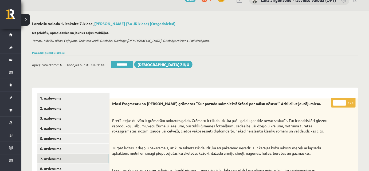
scroll to position [97, 0]
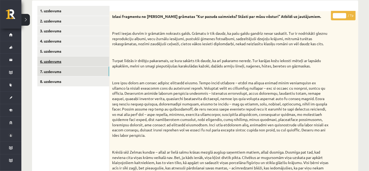
click at [90, 64] on link "6. uzdevums" at bounding box center [73, 61] width 72 height 10
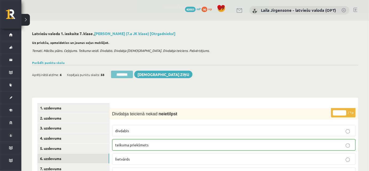
scroll to position [0, 0]
click at [120, 75] on input "********" at bounding box center [122, 74] width 22 height 7
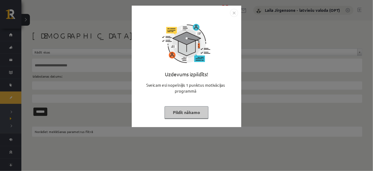
click at [178, 109] on button "Pildīt nākamo" at bounding box center [187, 112] width 44 height 12
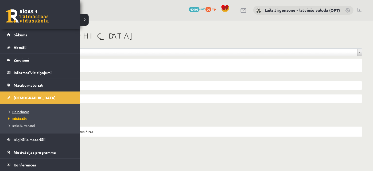
click at [17, 112] on span "Neizlabotās" at bounding box center [18, 111] width 22 height 4
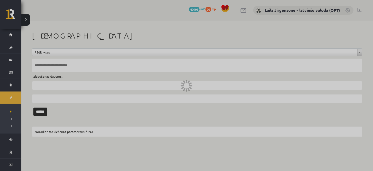
click at [17, 112] on div at bounding box center [186, 85] width 373 height 171
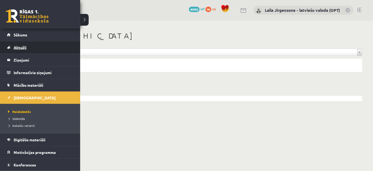
click at [22, 48] on span "Aktuāli" at bounding box center [20, 47] width 13 height 5
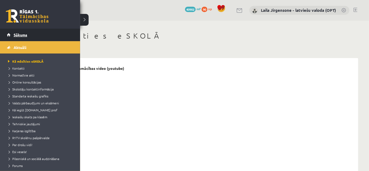
click at [18, 35] on span "Sākums" at bounding box center [21, 34] width 14 height 5
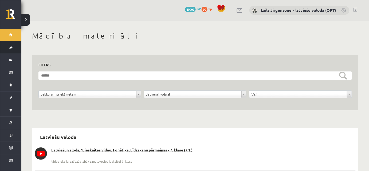
click at [10, 47] on link "Aktuāli" at bounding box center [10, 47] width 21 height 12
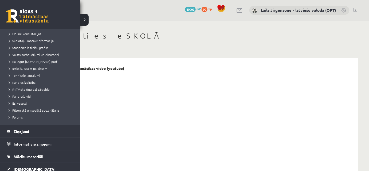
scroll to position [115, 0]
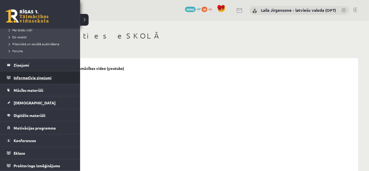
click at [33, 76] on legend "Informatīvie ziņojumi 0" at bounding box center [44, 77] width 60 height 12
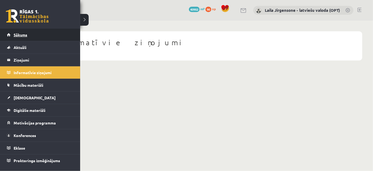
click at [19, 35] on span "Sākums" at bounding box center [21, 34] width 14 height 5
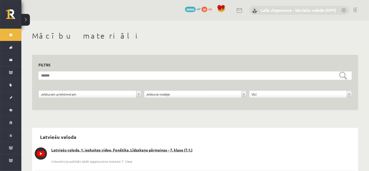
click at [298, 10] on link "Laila Jirgensone - latviešu valoda (OPT)" at bounding box center [298, 9] width 75 height 5
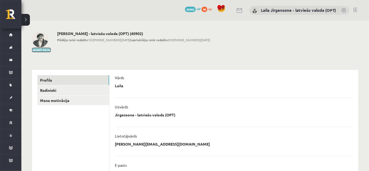
click at [42, 50] on button "Mainīt bildi" at bounding box center [41, 49] width 19 height 3
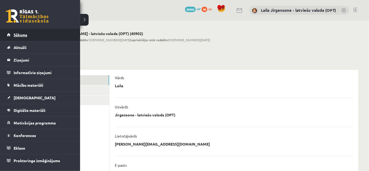
click at [20, 34] on span "Sākums" at bounding box center [21, 34] width 14 height 5
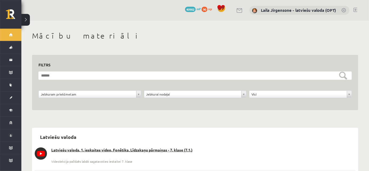
click at [356, 9] on link at bounding box center [356, 10] width 4 height 4
